Goal: Transaction & Acquisition: Purchase product/service

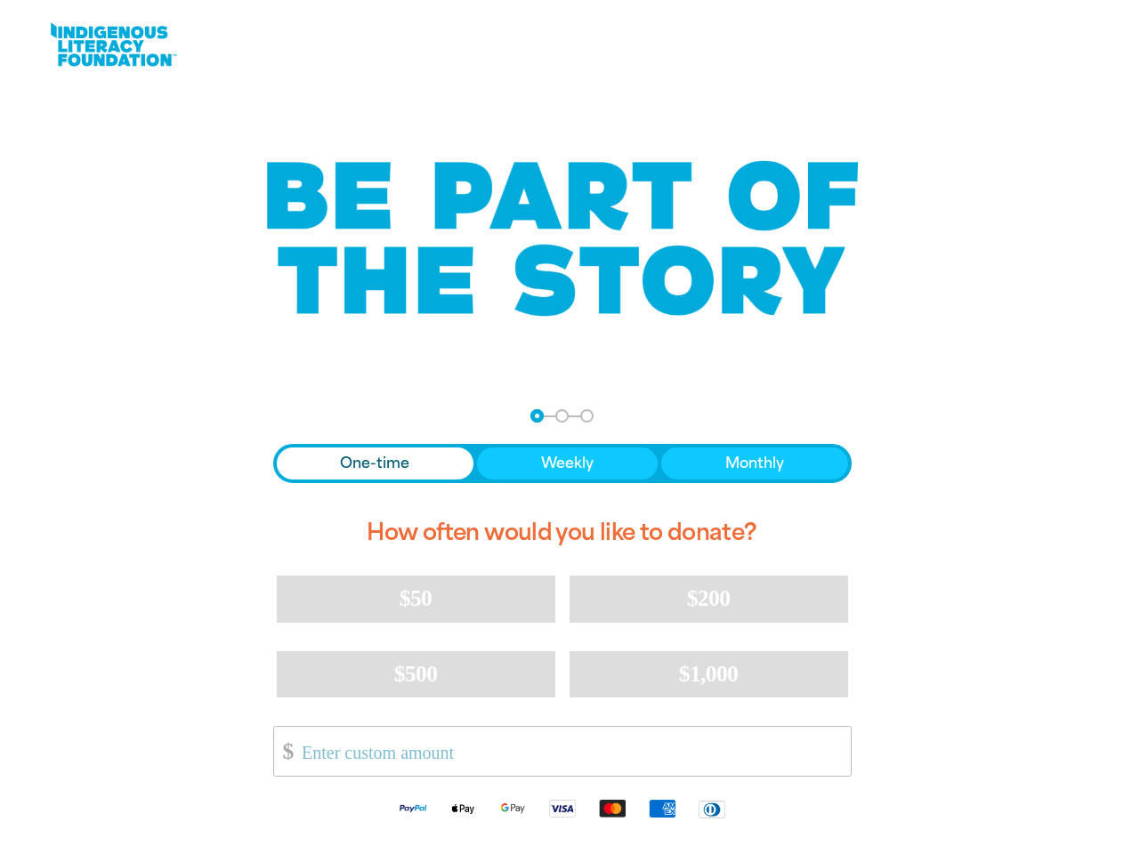
click at [562, 427] on div "arrow_back Back Step 1 Step 2 Step 3 One-time Weekly Monthly How often would yo…" at bounding box center [562, 621] width 623 height 468
click at [297, 416] on div "arrow_back Back Step 1 Step 2 Step 3" at bounding box center [562, 415] width 578 height 13
click at [537, 416] on div "Navigate to step 1 of 3 to enter your donation amount" at bounding box center [537, 416] width 4 height 4
click at [375, 464] on span "One-time" at bounding box center [374, 463] width 69 height 21
click at [566, 464] on span "Weekly" at bounding box center [567, 463] width 53 height 21
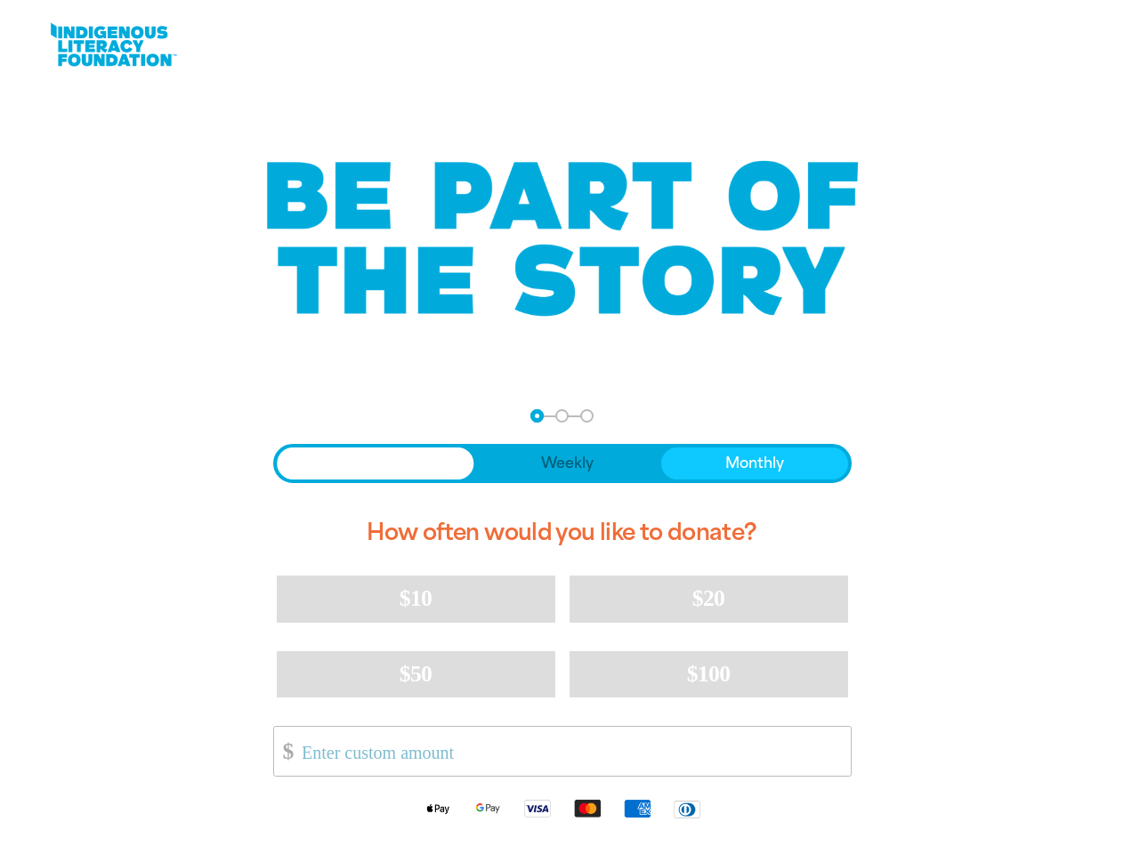
click at [754, 464] on span "Monthly" at bounding box center [754, 463] width 59 height 21
